Goal: Task Accomplishment & Management: Manage account settings

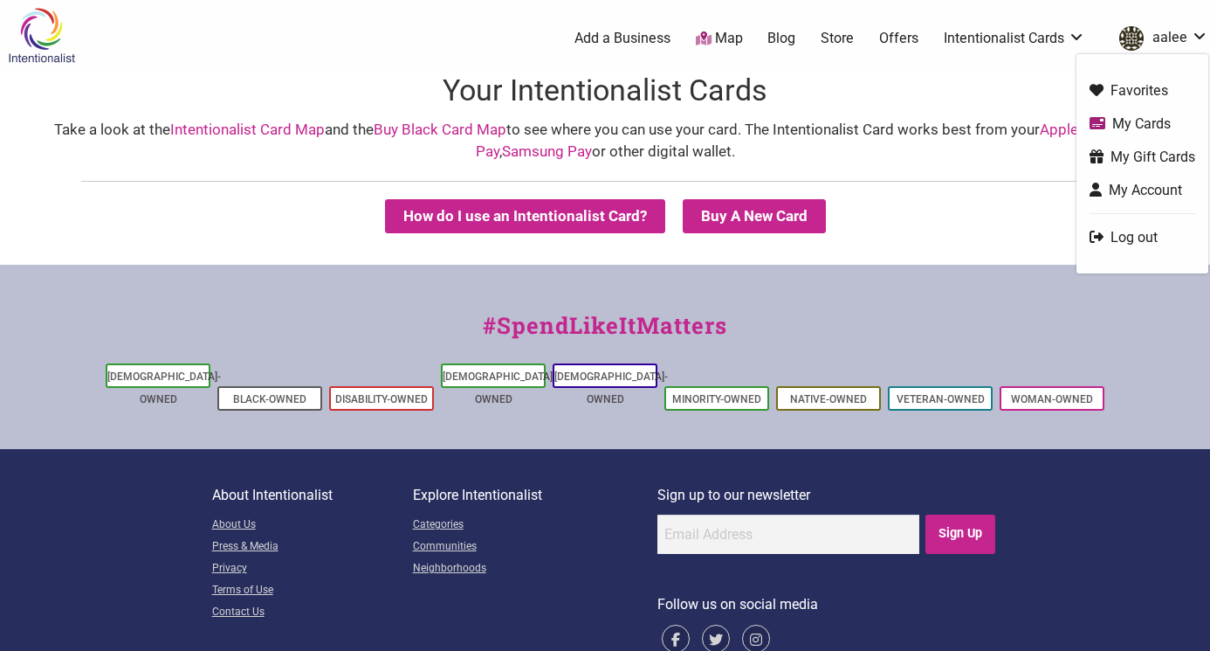
click at [1129, 118] on link "My Cards" at bounding box center [1143, 124] width 106 height 20
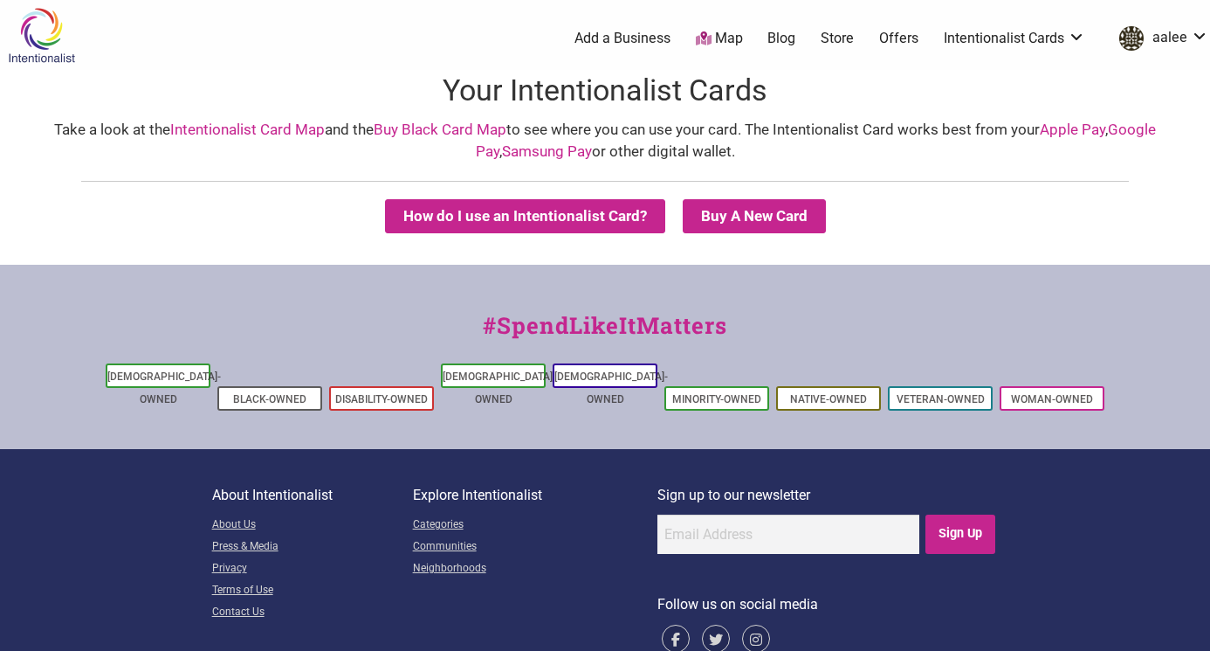
click at [1168, 39] on link "aalee" at bounding box center [1160, 38] width 98 height 31
click at [1201, 37] on link "aalee" at bounding box center [1160, 38] width 98 height 31
click at [1143, 34] on img "aalee" at bounding box center [1132, 38] width 24 height 24
click at [1183, 38] on link "aalee" at bounding box center [1160, 38] width 98 height 31
click at [1062, 41] on link "Intentionalist Cards" at bounding box center [1014, 38] width 141 height 19
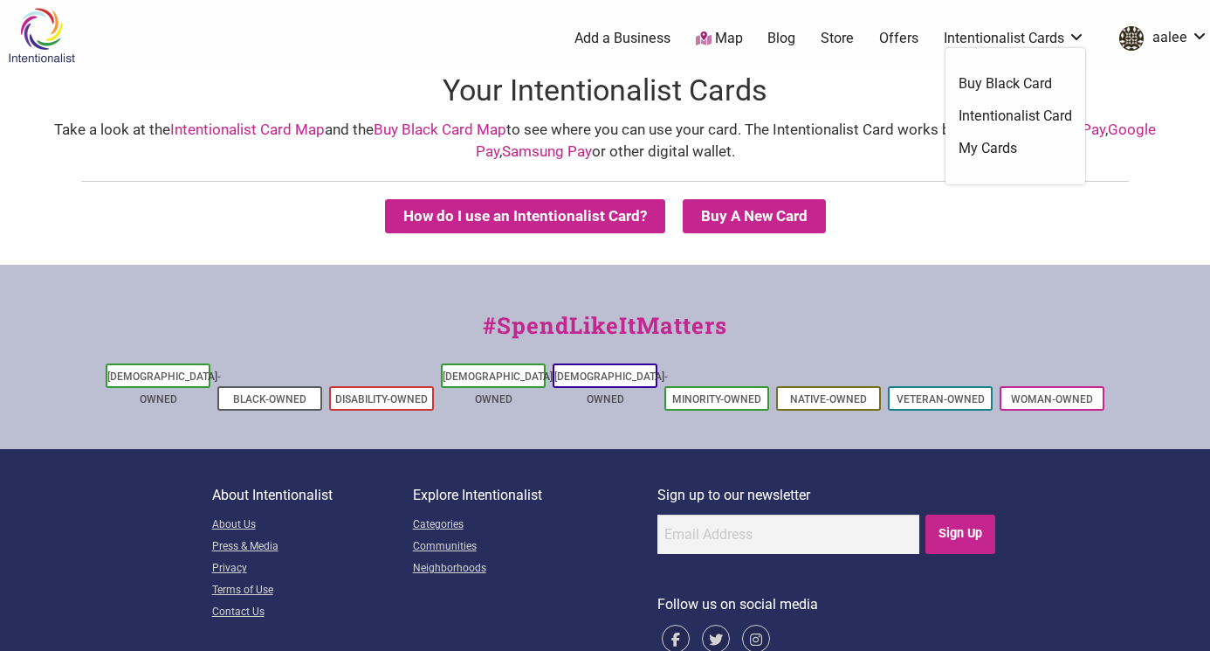
click at [1045, 38] on link "Intentionalist Cards" at bounding box center [1014, 38] width 141 height 19
click at [980, 147] on link "My Cards" at bounding box center [1016, 148] width 114 height 19
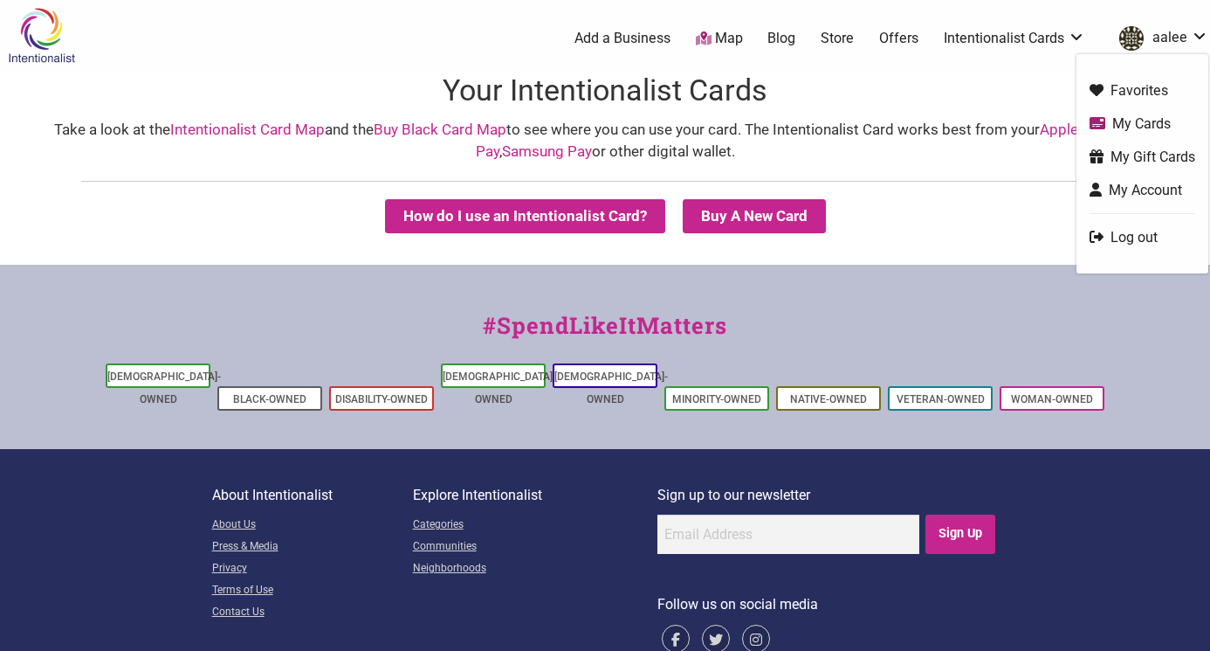
click at [1160, 159] on link "My Gift Cards" at bounding box center [1143, 157] width 106 height 20
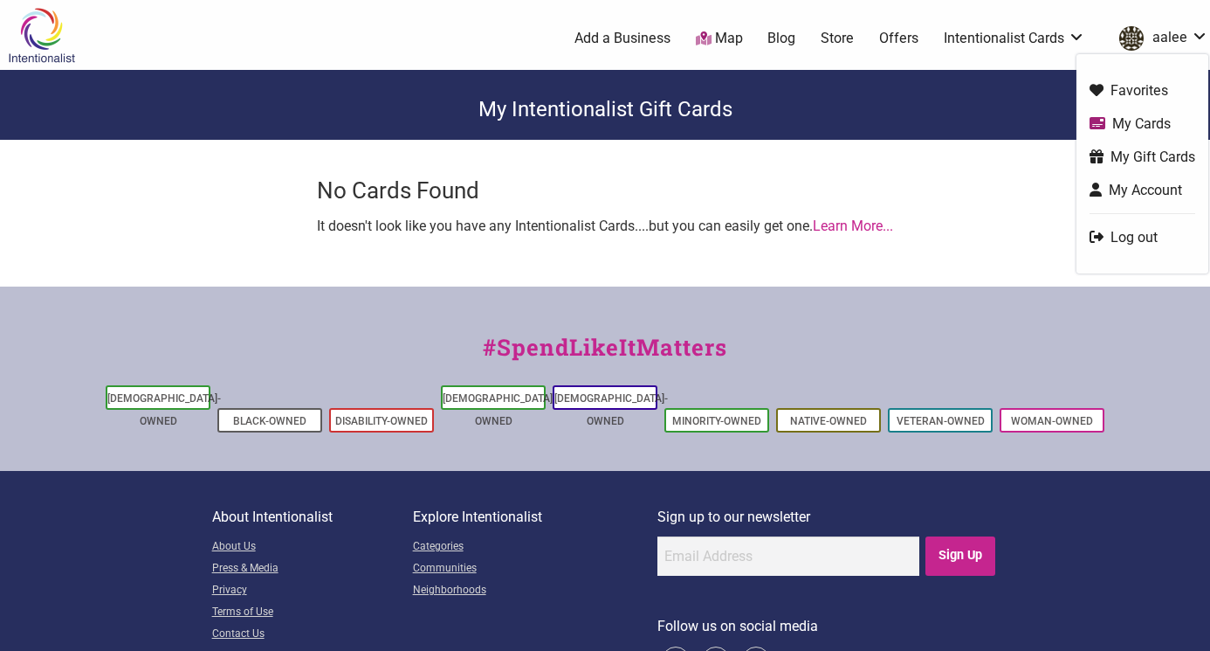
click at [1133, 188] on link "My Account" at bounding box center [1143, 190] width 106 height 20
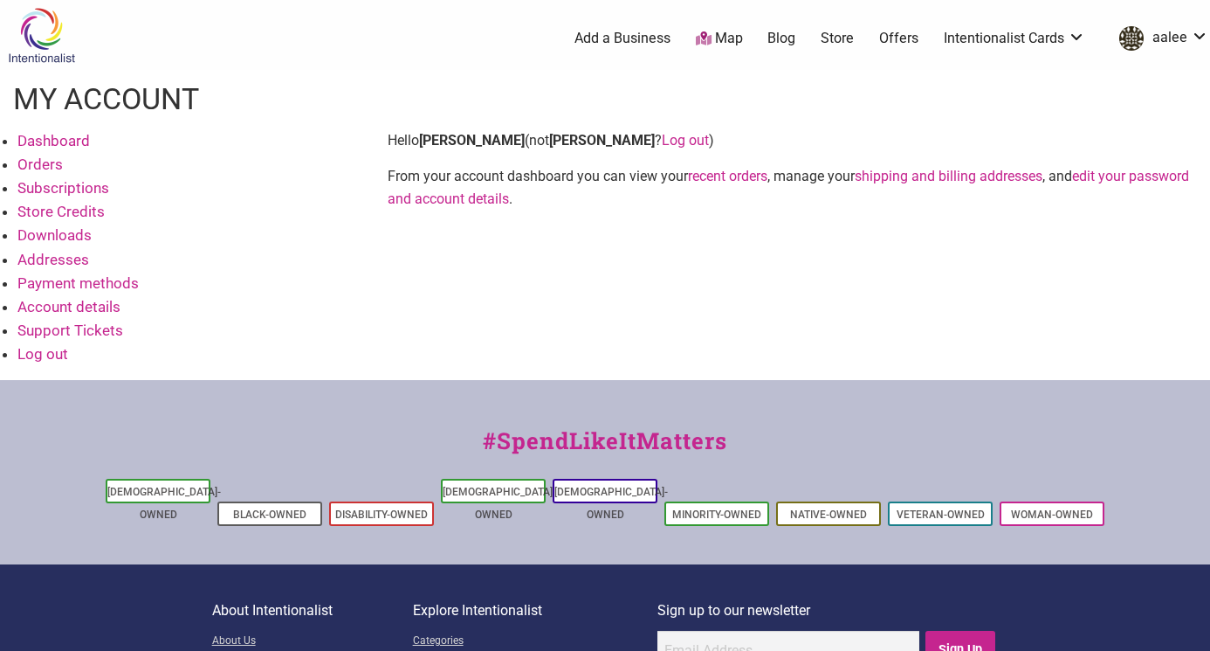
click at [49, 306] on link "Account details" at bounding box center [68, 306] width 103 height 17
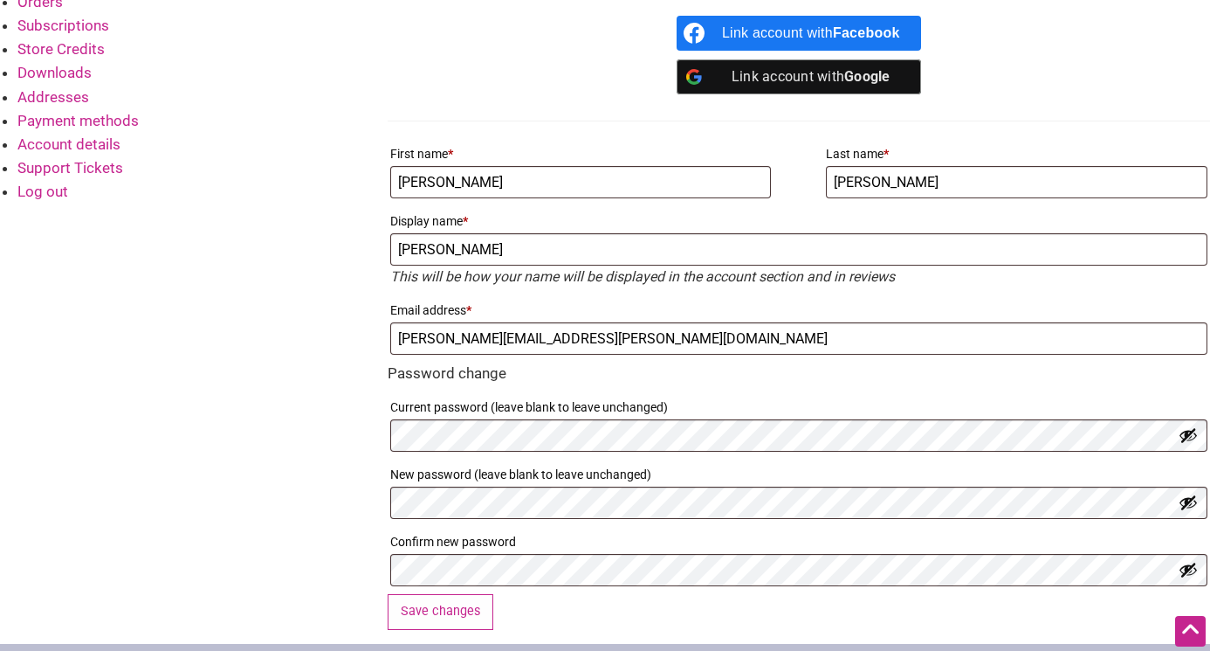
scroll to position [149, 0]
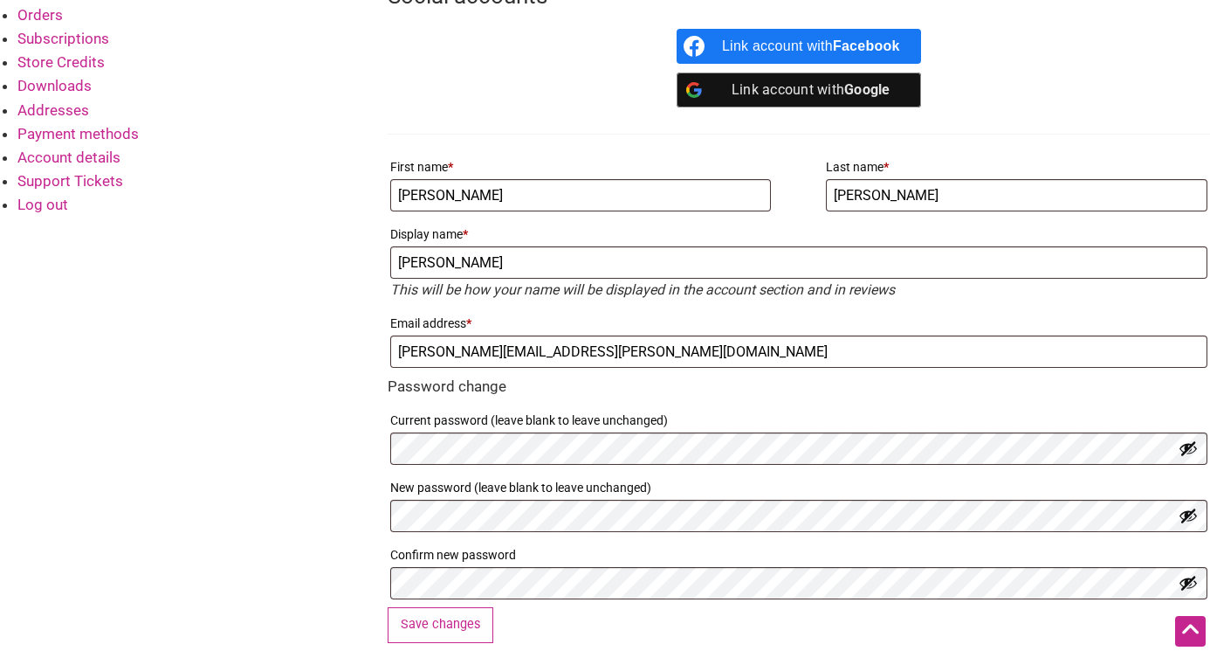
click at [96, 155] on link "Account details" at bounding box center [68, 156] width 103 height 17
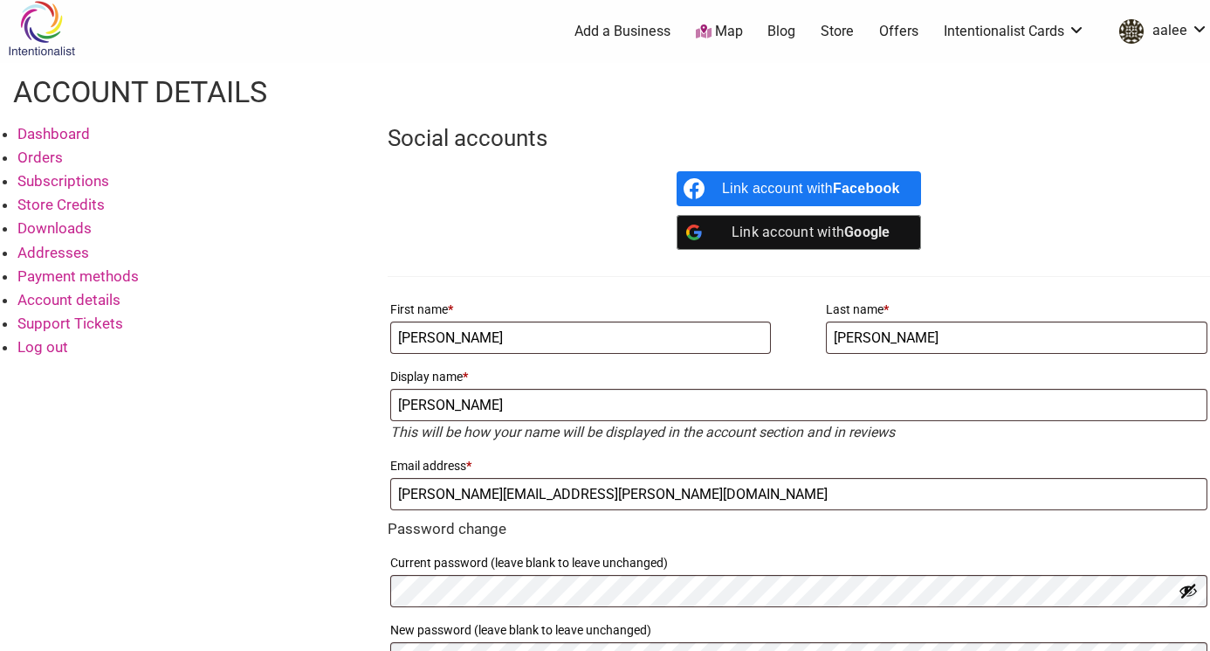
scroll to position [8, 0]
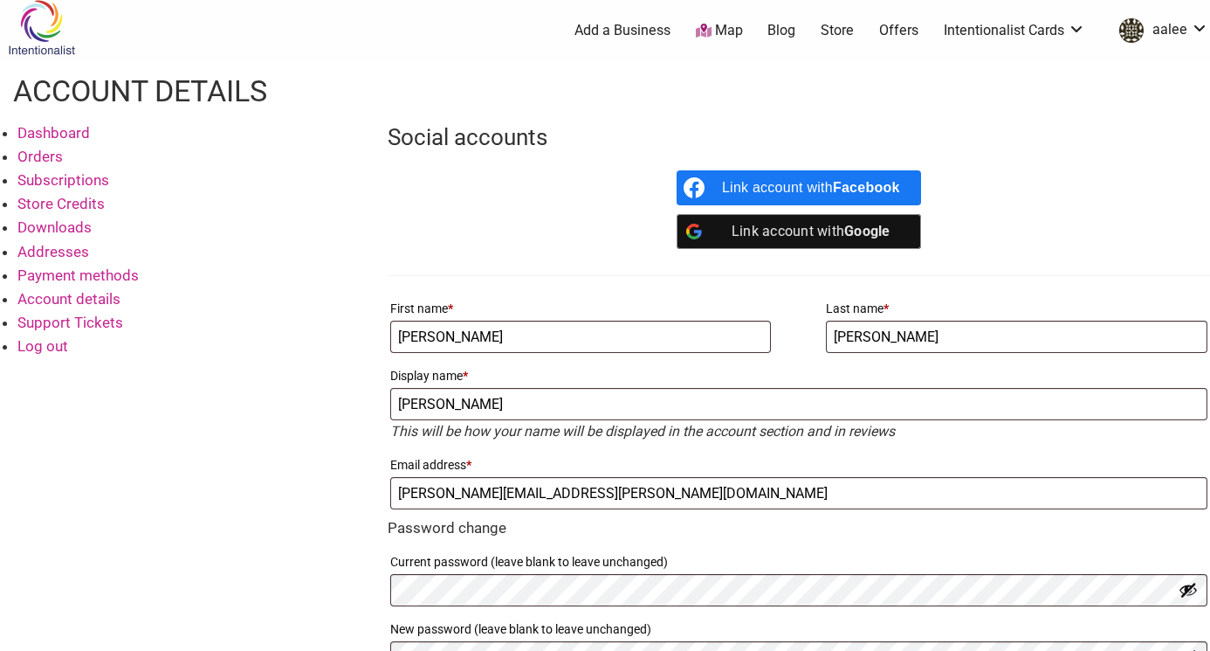
click at [81, 324] on link "Support Tickets" at bounding box center [70, 322] width 106 height 17
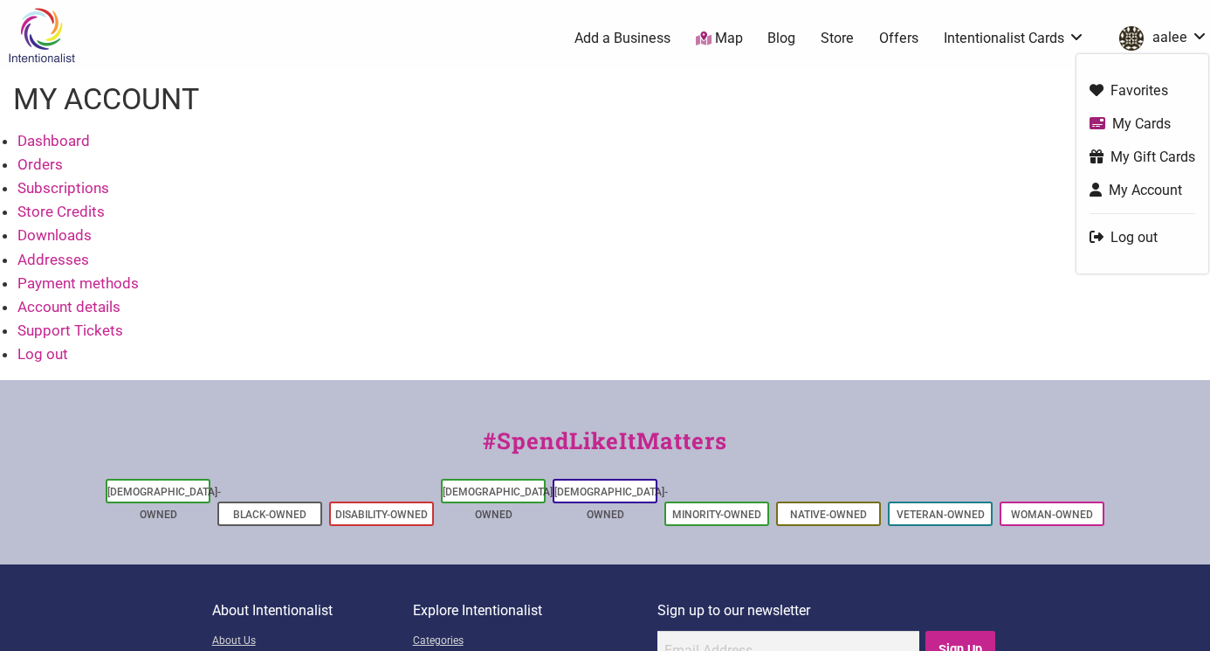
click at [1169, 38] on link "aalee" at bounding box center [1160, 38] width 98 height 31
click at [1103, 230] on link "Log out" at bounding box center [1143, 237] width 106 height 20
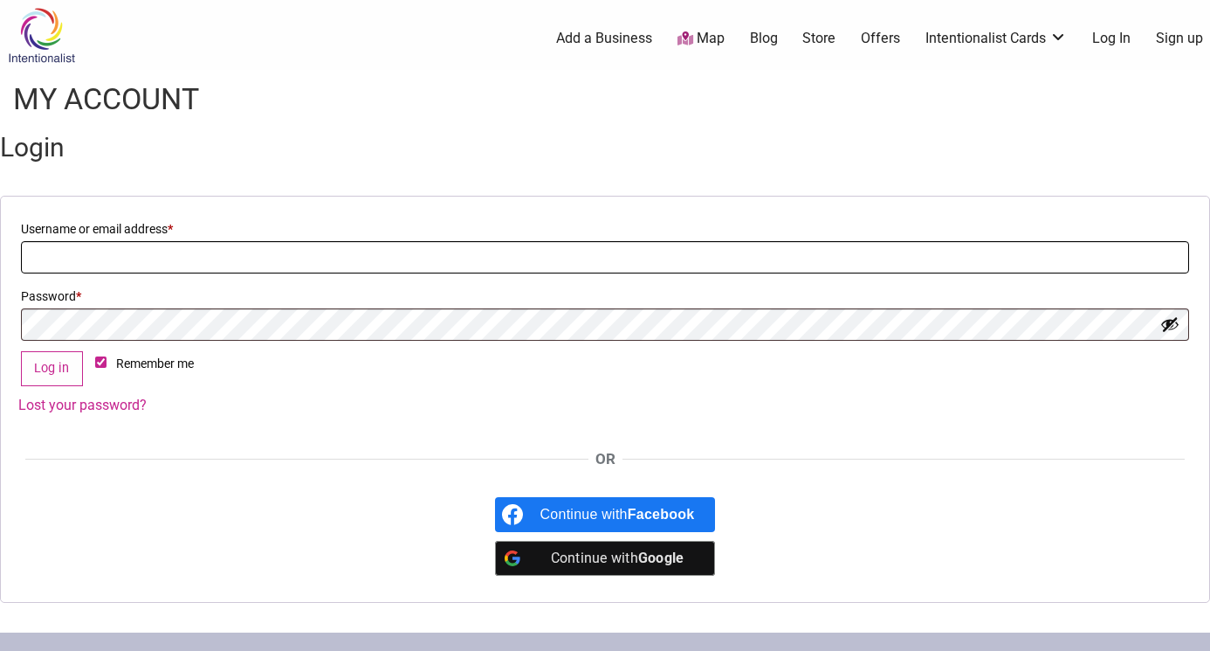
type input "aalee"
click at [414, 260] on input "aalee" at bounding box center [605, 257] width 1169 height 32
click at [32, 369] on button "Log in" at bounding box center [52, 369] width 62 height 36
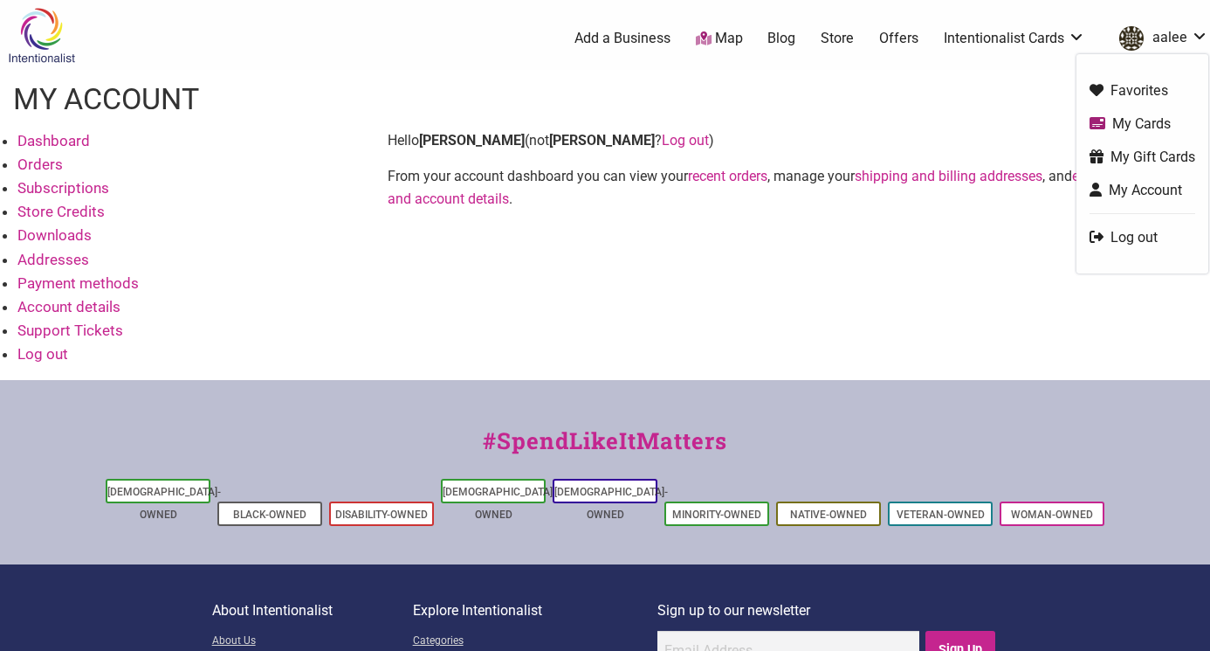
click at [1110, 235] on link "Log out" at bounding box center [1143, 237] width 106 height 20
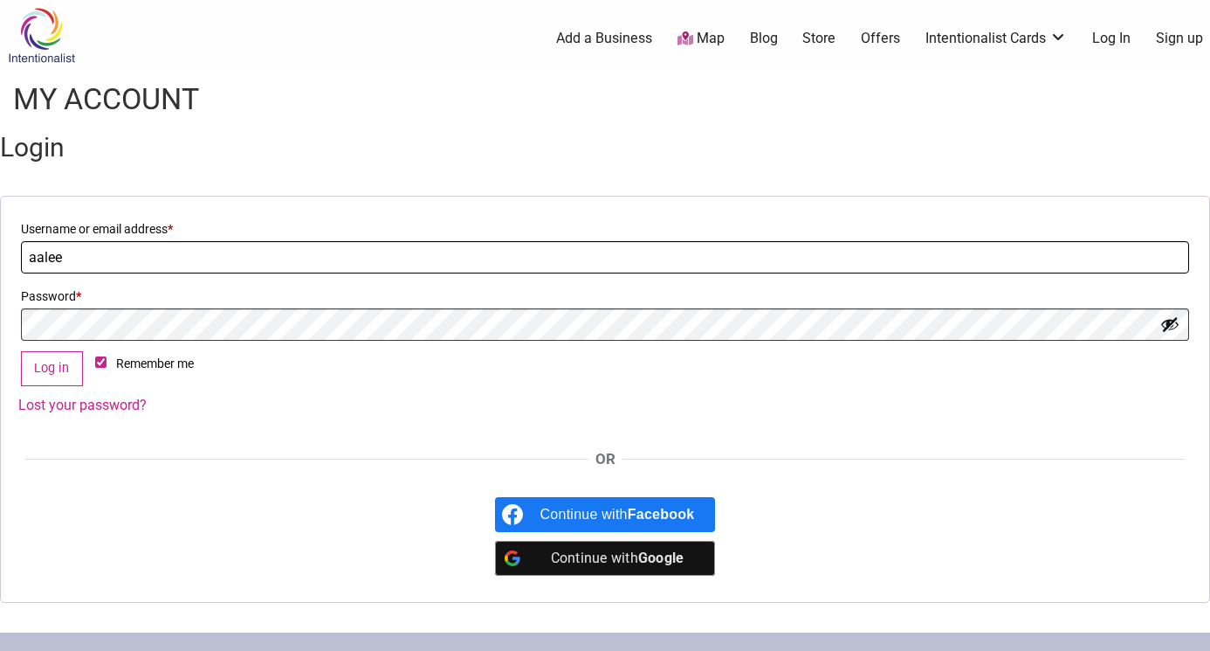
click at [97, 256] on input "aalee" at bounding box center [605, 257] width 1169 height 32
drag, startPoint x: 97, startPoint y: 256, endPoint x: -12, endPoint y: 258, distance: 109.2
click at [0, 258] on html "× Menu 0 Add a Business Map Blog Store Offers Intentionalist Cards Buy Black Ca…" at bounding box center [605, 325] width 1210 height 651
type input "[EMAIL_ADDRESS][DOMAIN_NAME]"
click at [119, 433] on form "Username or email address * Required l.annie5002@gmail.com Password * Required …" at bounding box center [605, 399] width 1210 height 407
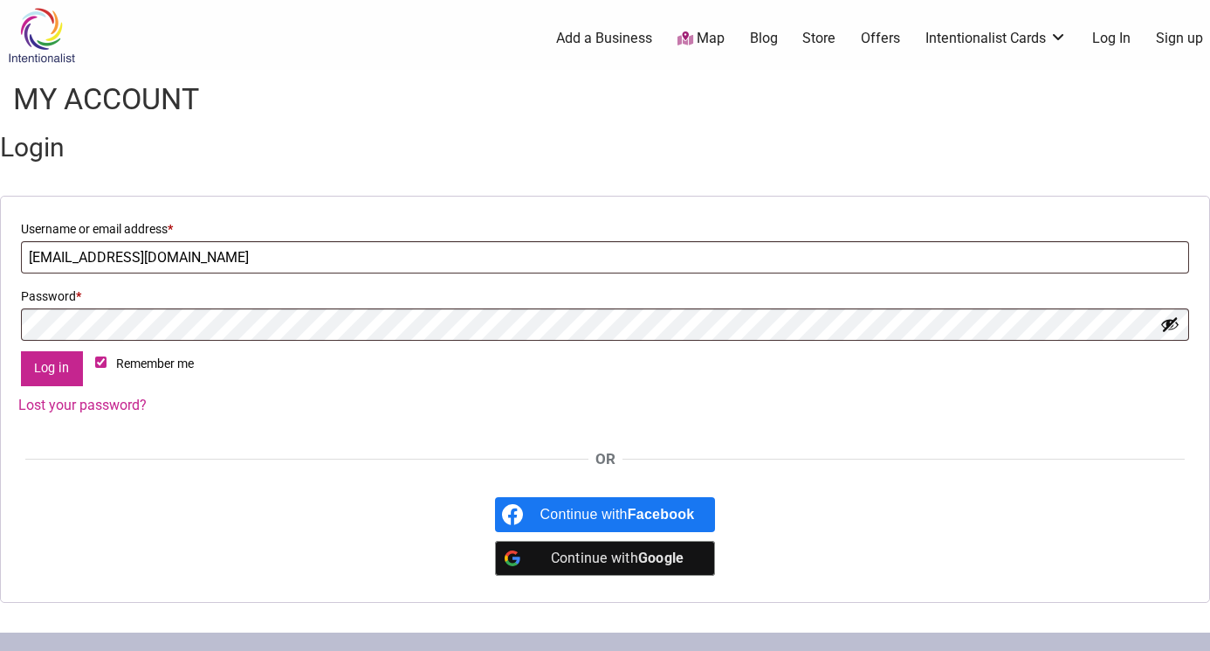
click at [57, 371] on button "Log in" at bounding box center [52, 369] width 62 height 36
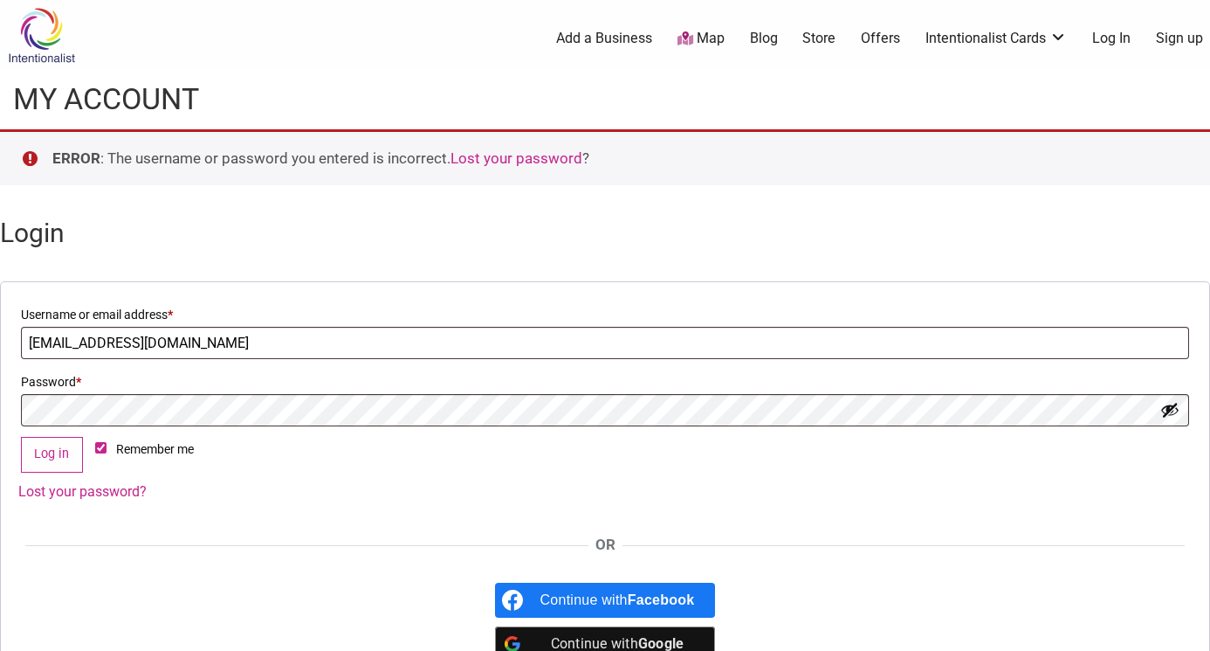
click at [508, 159] on link "Lost your password" at bounding box center [517, 157] width 132 height 17
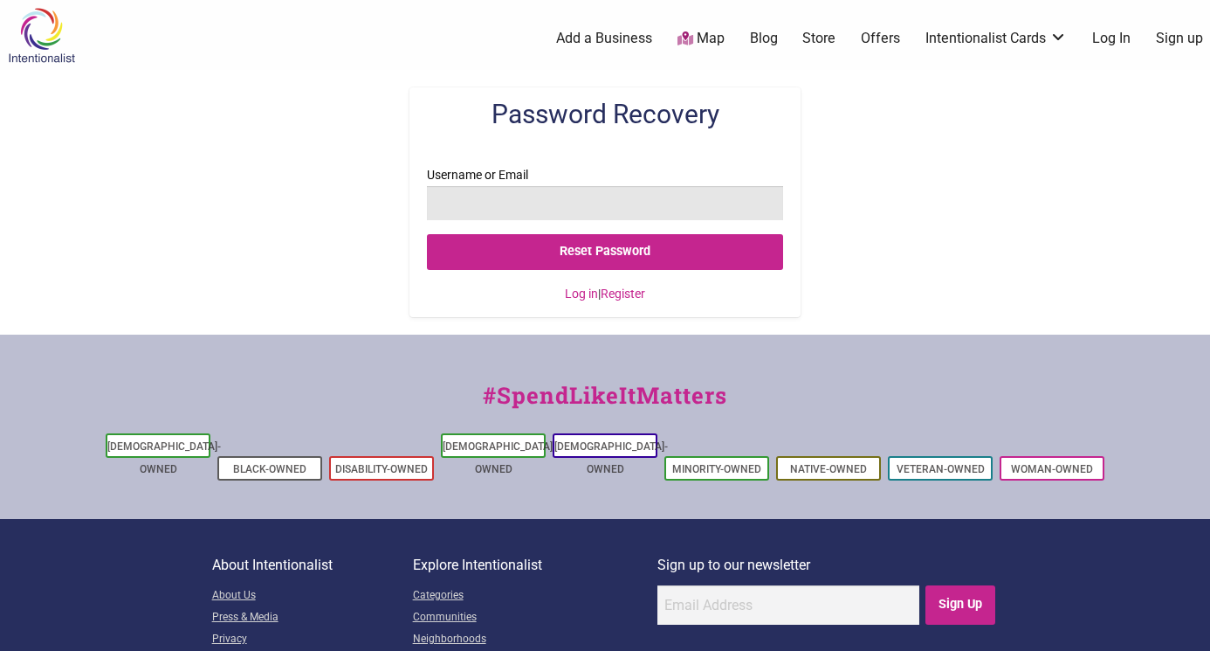
click at [576, 203] on input "Username or Email" at bounding box center [605, 203] width 357 height 34
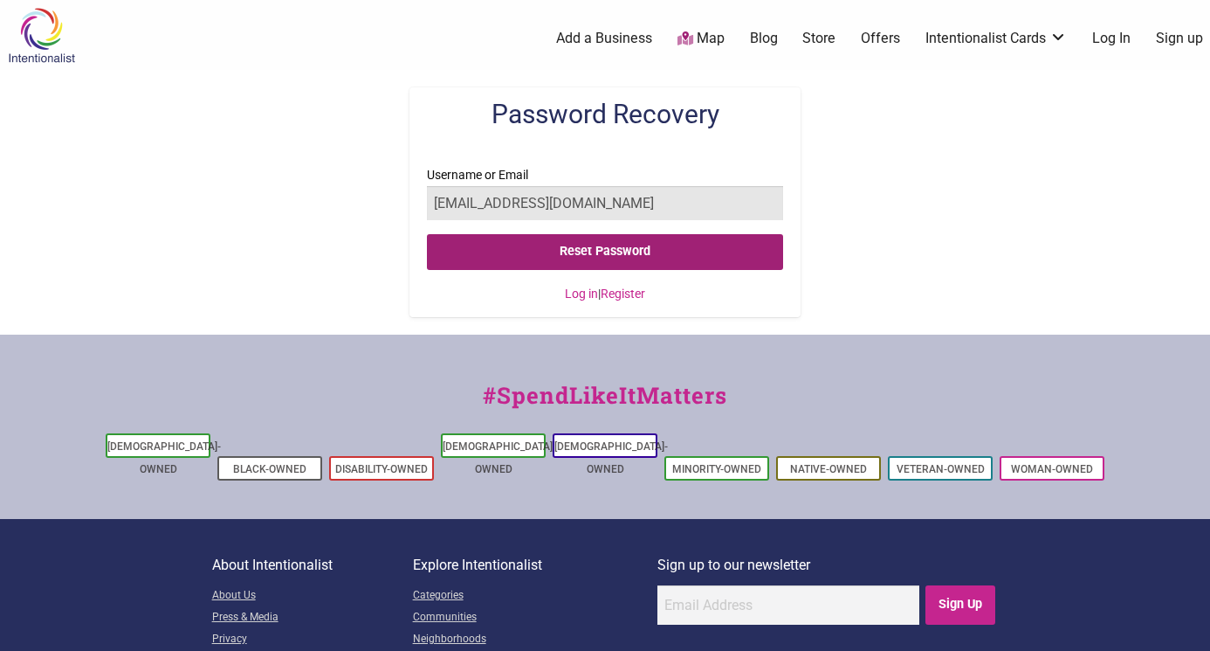
type input "[EMAIL_ADDRESS][DOMAIN_NAME]"
click at [574, 252] on input "Reset Password" at bounding box center [605, 252] width 357 height 36
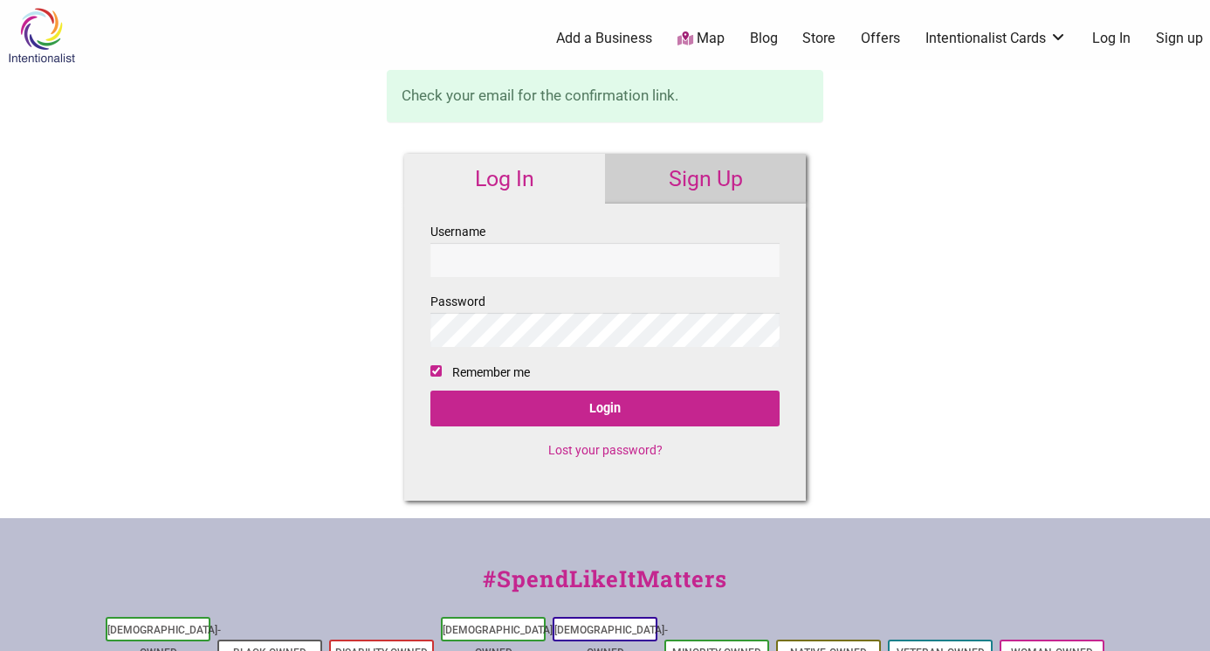
checkbox input "true"
click at [1152, 58] on div "0 Add a Business Map Blog Store Offers Intentionalist Cards Buy Black Card Inte…" at bounding box center [691, 38] width 1059 height 70
type input "aalee"
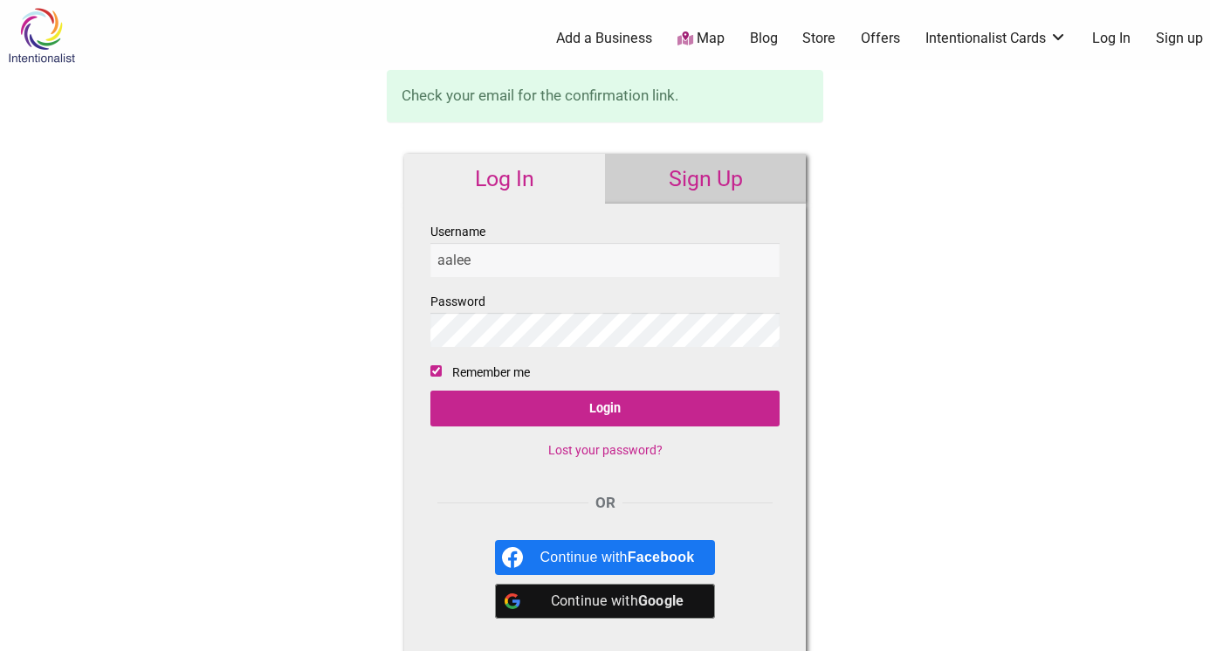
click at [0, 650] on nordpass-portal at bounding box center [0, 651] width 0 height 0
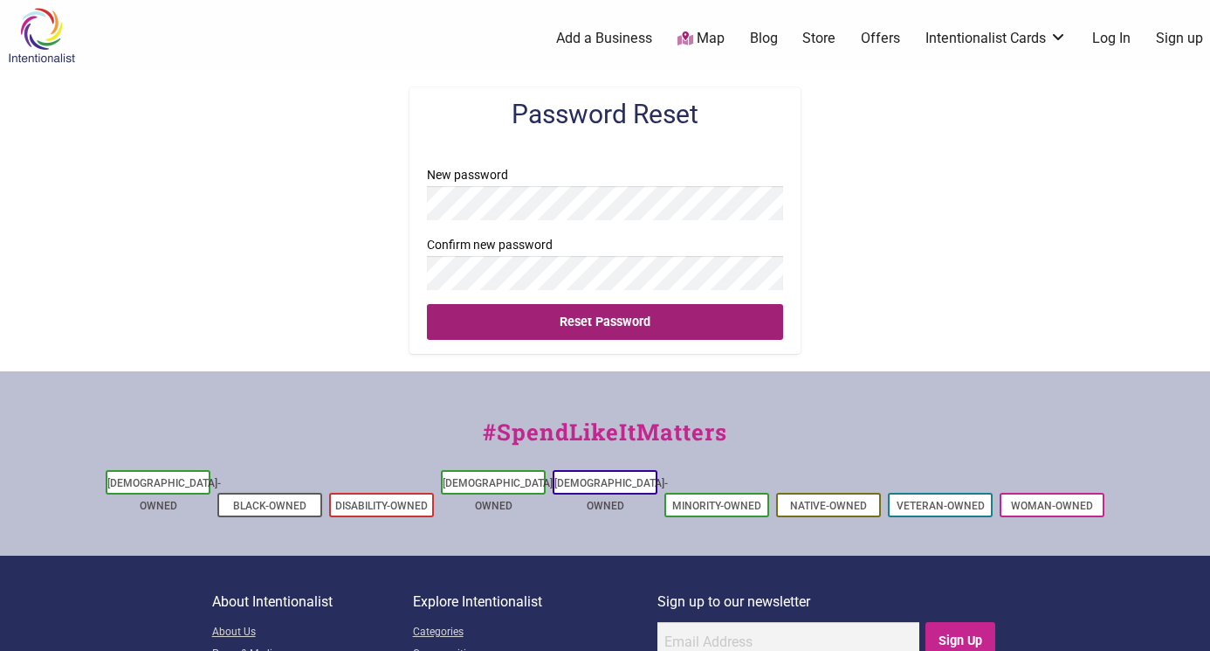
click at [604, 322] on input "Reset Password" at bounding box center [605, 322] width 357 height 36
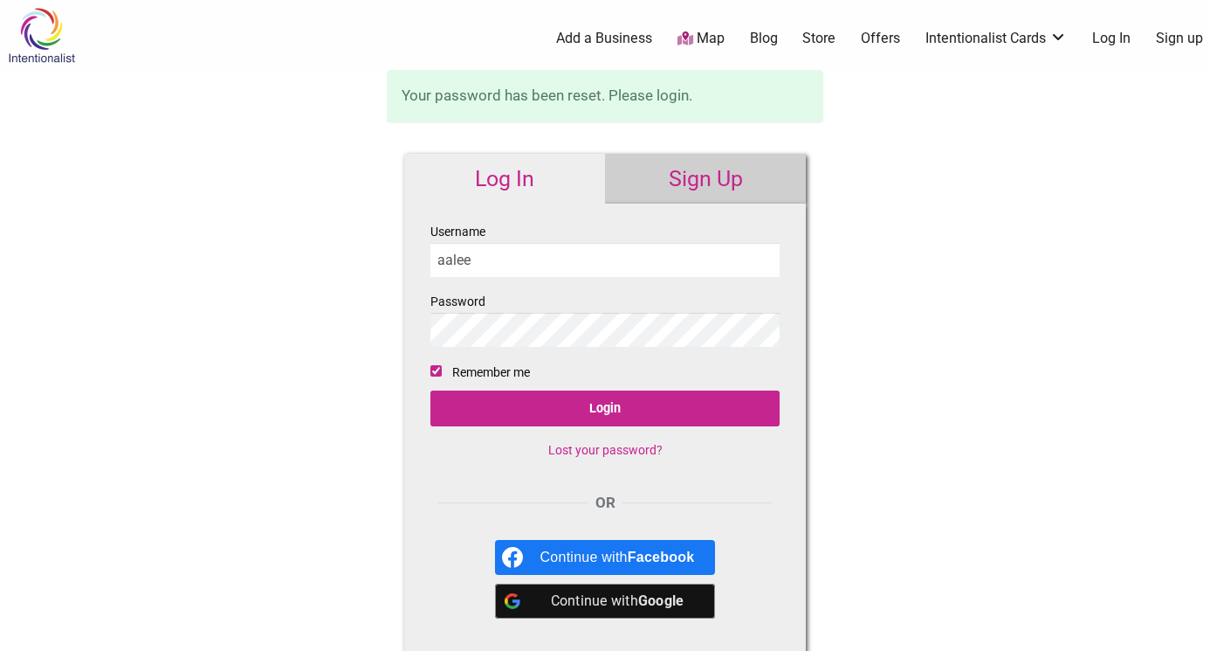
click at [538, 263] on input "aalee" at bounding box center [605, 260] width 349 height 34
drag, startPoint x: 495, startPoint y: 266, endPoint x: 397, endPoint y: 266, distance: 98.7
click at [396, 266] on div "Log In Sign Up Username aalee Password Remember me Login Lost your password? OR…" at bounding box center [605, 403] width 437 height 535
type input "l.annie5002@gmail.com"
click at [395, 320] on div "Log In Sign Up Username l.annie5002@gmail.com Password Remember me Login Lost y…" at bounding box center [605, 403] width 437 height 535
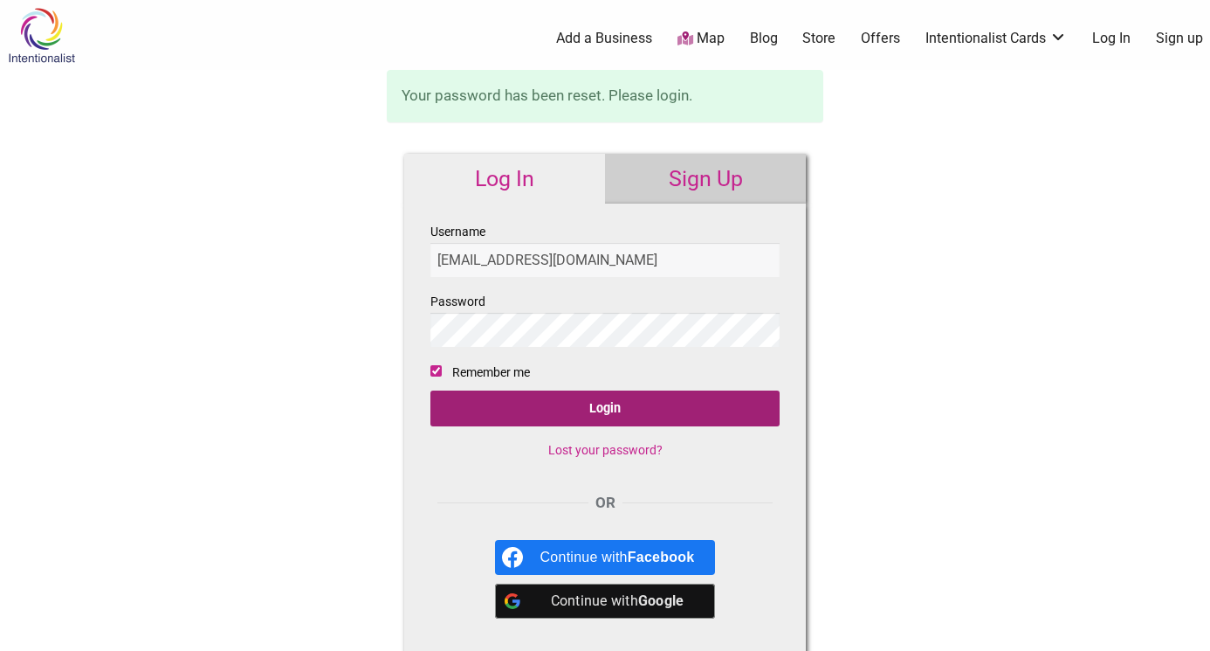
click at [490, 405] on input "Login" at bounding box center [605, 408] width 349 height 36
